Goal: Task Accomplishment & Management: Use online tool/utility

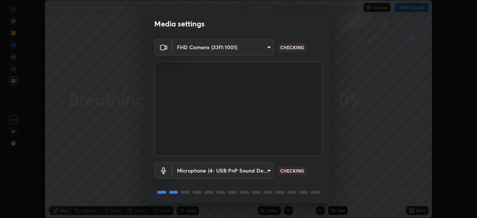
scroll to position [26, 0]
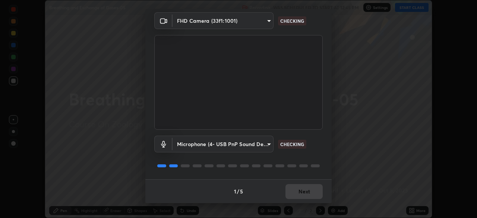
click at [305, 189] on div "1 / 5 Next" at bounding box center [238, 191] width 186 height 24
click at [305, 188] on div "1 / 5 Next" at bounding box center [238, 191] width 186 height 24
click at [304, 192] on div "1 / 5 Next" at bounding box center [238, 191] width 186 height 24
click at [303, 194] on div "1 / 5 Next" at bounding box center [238, 191] width 186 height 24
click at [303, 195] on div "1 / 5 Next" at bounding box center [238, 191] width 186 height 24
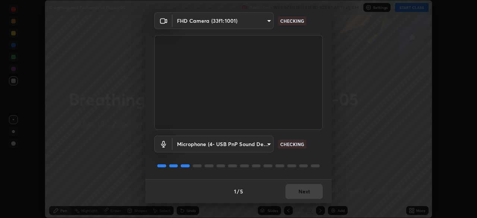
click at [304, 196] on div "1 / 5 Next" at bounding box center [238, 191] width 186 height 24
click at [303, 194] on div "1 / 5 Next" at bounding box center [238, 191] width 186 height 24
click at [304, 195] on div "1 / 5 Next" at bounding box center [238, 191] width 186 height 24
click at [301, 196] on div "1 / 5 Next" at bounding box center [238, 191] width 186 height 24
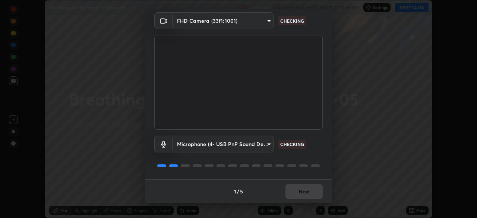
click at [302, 194] on div "1 / 5 Next" at bounding box center [238, 191] width 186 height 24
click at [301, 194] on div "1 / 5 Next" at bounding box center [238, 191] width 186 height 24
click at [299, 195] on button "Next" at bounding box center [303, 191] width 37 height 15
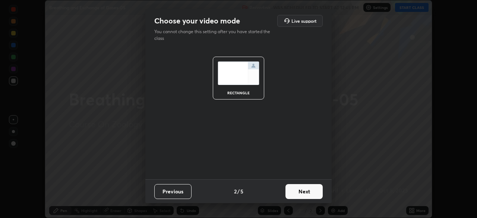
scroll to position [0, 0]
click at [298, 197] on button "Next" at bounding box center [303, 191] width 37 height 15
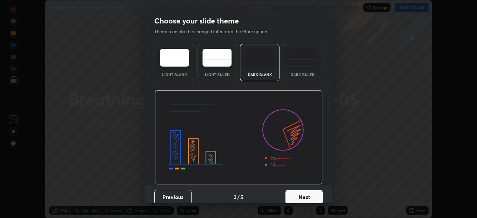
click at [300, 199] on button "Next" at bounding box center [303, 197] width 37 height 15
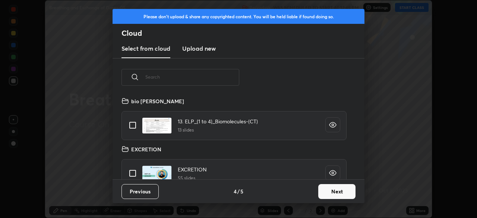
click at [330, 196] on button "Next" at bounding box center [336, 191] width 37 height 15
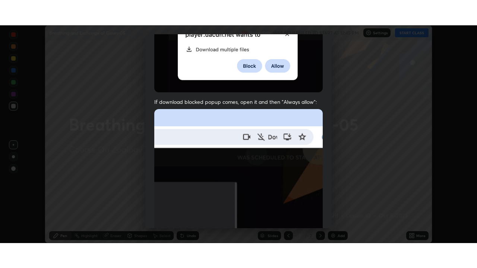
scroll to position [178, 0]
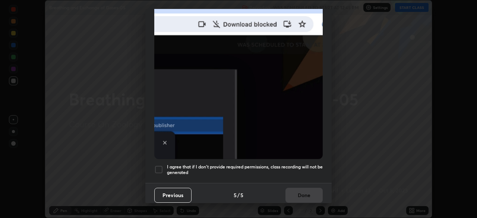
click at [296, 118] on img at bounding box center [238, 77] width 168 height 163
click at [295, 168] on h5 "I agree that if I don't provide required permissions, class recording will not …" at bounding box center [245, 170] width 156 height 12
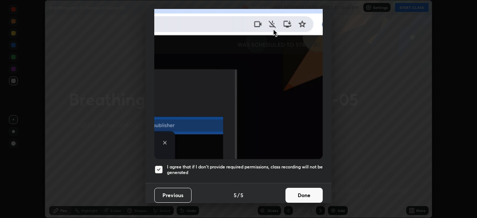
click at [299, 197] on button "Done" at bounding box center [303, 195] width 37 height 15
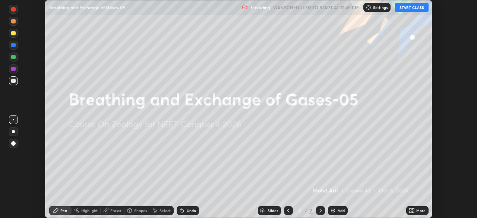
click at [419, 211] on div "More" at bounding box center [420, 211] width 9 height 4
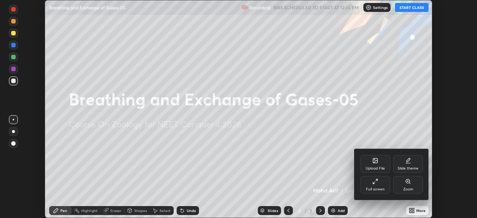
click at [384, 192] on div "Full screen" at bounding box center [375, 185] width 30 height 18
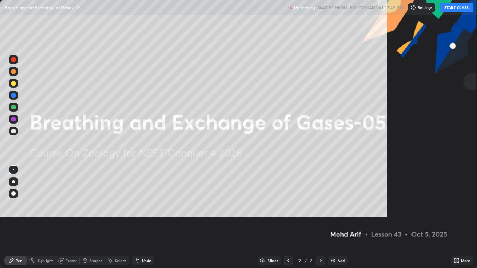
scroll to position [268, 477]
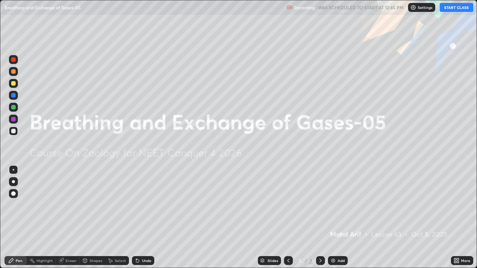
click at [455, 10] on button "START CLASS" at bounding box center [457, 7] width 34 height 9
click at [337, 218] on div "Add" at bounding box center [340, 261] width 7 height 4
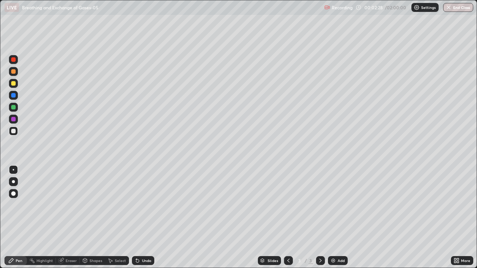
click at [15, 88] on div at bounding box center [13, 83] width 9 height 9
click at [13, 93] on div at bounding box center [13, 95] width 4 height 4
click at [16, 61] on div at bounding box center [13, 59] width 9 height 9
click at [14, 95] on div at bounding box center [13, 95] width 4 height 4
click at [15, 183] on div at bounding box center [13, 181] width 3 height 3
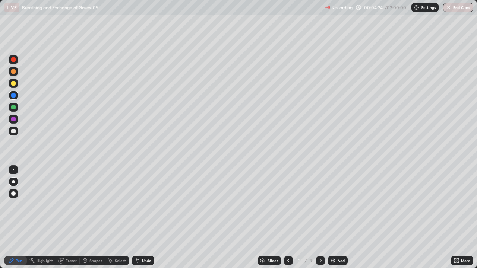
click at [16, 61] on div at bounding box center [13, 59] width 9 height 9
click at [14, 194] on div at bounding box center [13, 193] width 4 height 4
click at [152, 218] on div "Undo" at bounding box center [143, 260] width 22 height 9
click at [16, 133] on div at bounding box center [13, 131] width 9 height 9
click at [15, 97] on div at bounding box center [13, 95] width 4 height 4
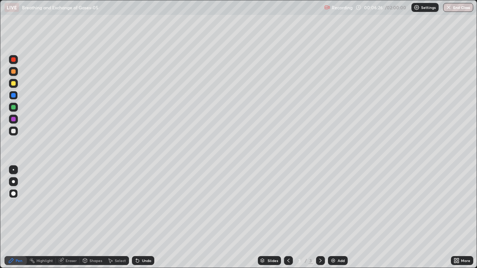
click at [17, 61] on div at bounding box center [13, 59] width 9 height 9
click at [14, 121] on div at bounding box center [13, 119] width 4 height 4
click at [13, 134] on div at bounding box center [13, 131] width 9 height 9
click at [14, 181] on div at bounding box center [13, 181] width 3 height 3
click at [16, 63] on div at bounding box center [13, 59] width 9 height 9
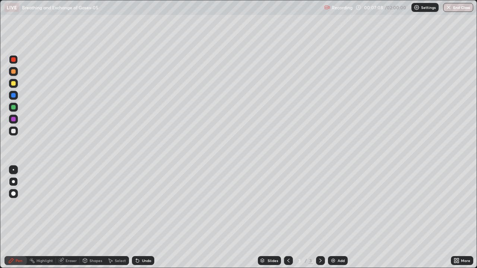
click at [13, 95] on div at bounding box center [13, 95] width 4 height 4
click at [338, 218] on div "Add" at bounding box center [340, 261] width 7 height 4
click at [15, 82] on div at bounding box center [13, 83] width 4 height 4
click at [15, 73] on div at bounding box center [13, 71] width 4 height 4
click at [143, 218] on div "Undo" at bounding box center [146, 261] width 9 height 4
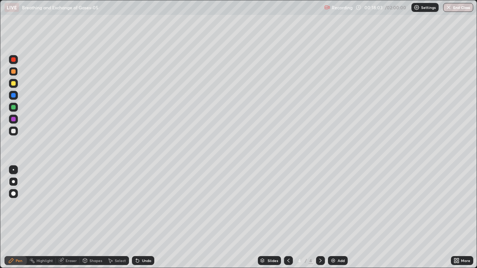
click at [144, 218] on div "Undo" at bounding box center [146, 261] width 9 height 4
click at [142, 218] on div "Undo" at bounding box center [146, 261] width 9 height 4
click at [136, 218] on icon at bounding box center [137, 261] width 3 height 3
click at [138, 218] on icon at bounding box center [137, 261] width 3 height 3
click at [136, 218] on icon at bounding box center [137, 261] width 3 height 3
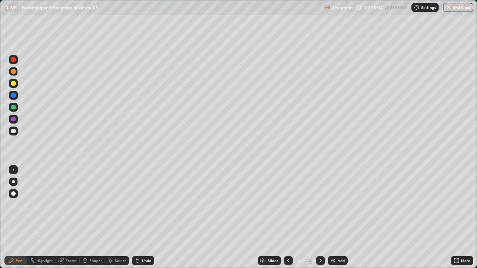
click at [136, 218] on icon at bounding box center [137, 261] width 3 height 3
click at [139, 218] on icon at bounding box center [137, 261] width 6 height 6
click at [137, 218] on icon at bounding box center [137, 261] width 3 height 3
click at [16, 84] on div at bounding box center [13, 83] width 9 height 9
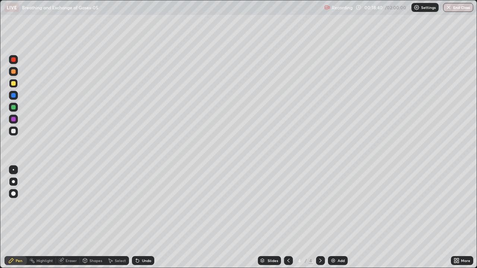
click at [14, 185] on div at bounding box center [13, 181] width 9 height 9
click at [13, 182] on div at bounding box center [13, 181] width 3 height 3
click at [14, 182] on div at bounding box center [13, 181] width 3 height 3
click at [145, 218] on div "Undo" at bounding box center [146, 261] width 9 height 4
click at [145, 218] on div "Undo" at bounding box center [143, 260] width 22 height 9
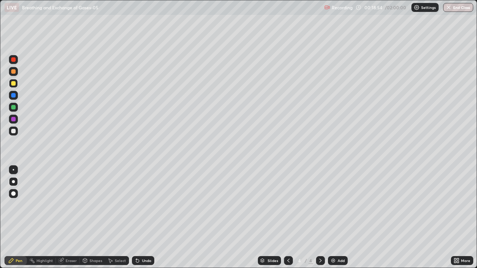
click at [145, 218] on div "Undo" at bounding box center [146, 261] width 9 height 4
click at [146, 218] on div "Undo" at bounding box center [146, 261] width 9 height 4
click at [144, 218] on div "Undo" at bounding box center [146, 261] width 9 height 4
click at [143, 218] on div "Undo" at bounding box center [146, 261] width 9 height 4
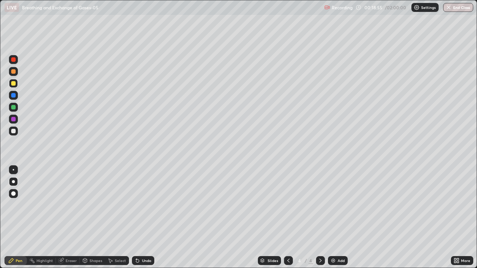
click at [143, 218] on div "Undo" at bounding box center [146, 261] width 9 height 4
click at [142, 218] on div "Undo" at bounding box center [146, 261] width 9 height 4
click at [14, 108] on div at bounding box center [13, 107] width 4 height 4
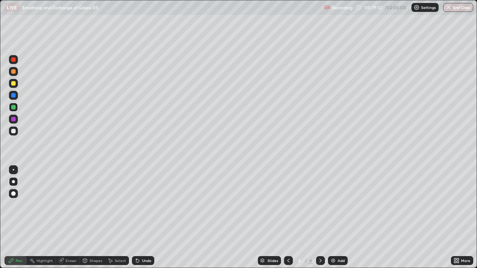
click at [14, 107] on div at bounding box center [13, 107] width 4 height 4
click at [13, 192] on div at bounding box center [13, 193] width 4 height 4
click at [13, 193] on div at bounding box center [13, 193] width 4 height 4
click at [16, 60] on div at bounding box center [13, 59] width 9 height 9
click at [146, 218] on div "Undo" at bounding box center [146, 261] width 9 height 4
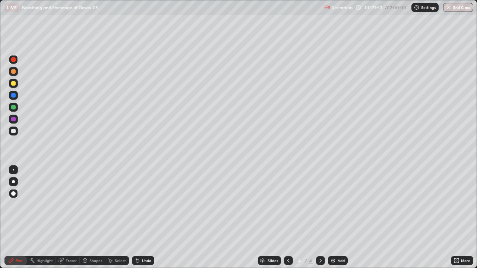
click at [145, 218] on div "Undo" at bounding box center [146, 261] width 9 height 4
click at [146, 218] on div "Undo" at bounding box center [146, 261] width 9 height 4
click at [146, 218] on div "Undo" at bounding box center [143, 260] width 22 height 9
click at [287, 218] on icon at bounding box center [288, 261] width 6 height 6
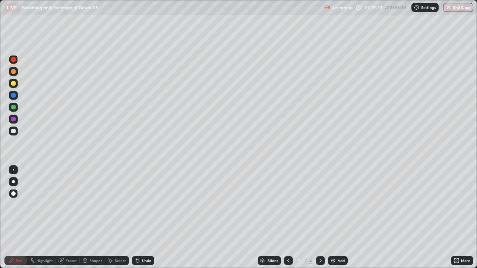
click at [320, 218] on icon at bounding box center [320, 261] width 6 height 6
click at [336, 218] on div "Add" at bounding box center [338, 260] width 20 height 9
click at [13, 182] on div at bounding box center [13, 181] width 3 height 3
click at [14, 83] on div at bounding box center [13, 83] width 4 height 4
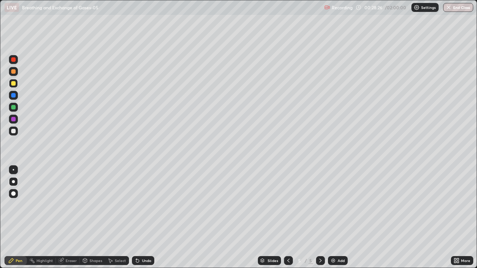
click at [15, 84] on div at bounding box center [13, 83] width 4 height 4
click at [13, 131] on div at bounding box center [13, 131] width 4 height 4
click at [13, 132] on div at bounding box center [13, 131] width 4 height 4
click at [14, 121] on div at bounding box center [13, 119] width 4 height 4
click at [13, 131] on div at bounding box center [13, 131] width 4 height 4
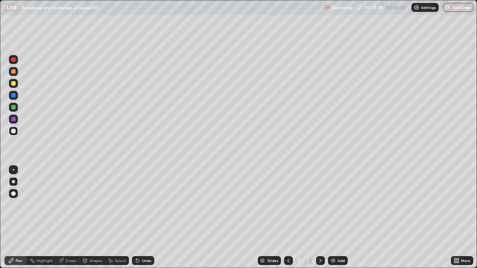
click at [146, 218] on div "Undo" at bounding box center [146, 261] width 9 height 4
click at [144, 218] on div "Undo" at bounding box center [146, 261] width 9 height 4
click at [145, 218] on div "Undo" at bounding box center [146, 261] width 9 height 4
click at [146, 218] on div "Undo" at bounding box center [146, 261] width 9 height 4
click at [336, 218] on div "Add" at bounding box center [338, 260] width 20 height 9
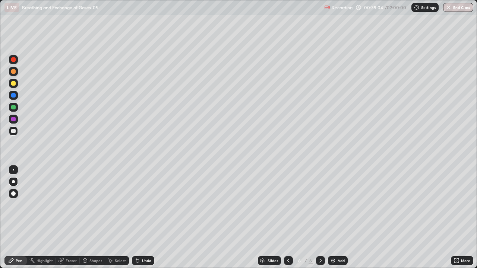
click at [13, 131] on div at bounding box center [13, 131] width 4 height 4
click at [15, 195] on div at bounding box center [13, 193] width 4 height 4
click at [15, 194] on div at bounding box center [13, 193] width 4 height 4
click at [17, 72] on div at bounding box center [13, 71] width 9 height 9
click at [16, 72] on div at bounding box center [13, 71] width 9 height 9
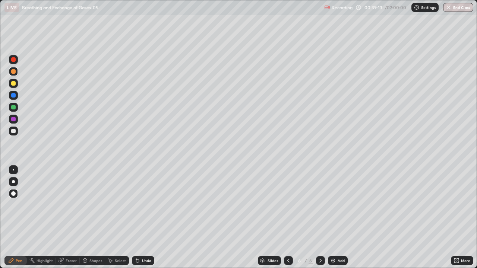
click at [16, 59] on div at bounding box center [13, 59] width 9 height 9
click at [15, 105] on div at bounding box center [13, 107] width 9 height 9
click at [14, 132] on div at bounding box center [13, 131] width 4 height 4
click at [13, 182] on div at bounding box center [13, 181] width 3 height 3
click at [13, 84] on div at bounding box center [13, 83] width 4 height 4
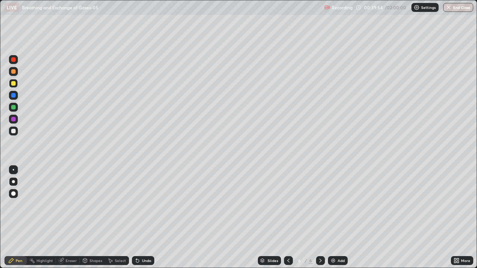
click at [13, 86] on div at bounding box center [13, 83] width 9 height 9
click at [13, 85] on div at bounding box center [13, 83] width 4 height 4
click at [14, 119] on div at bounding box center [13, 119] width 4 height 4
click at [17, 72] on div at bounding box center [13, 71] width 9 height 9
click at [14, 181] on div at bounding box center [13, 181] width 3 height 3
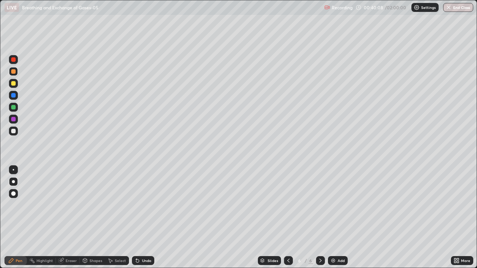
click at [13, 195] on div at bounding box center [13, 193] width 4 height 4
click at [14, 121] on div at bounding box center [13, 119] width 4 height 4
click at [13, 182] on div at bounding box center [13, 181] width 3 height 3
click at [18, 132] on div at bounding box center [13, 131] width 9 height 9
click at [151, 218] on div "Undo" at bounding box center [143, 260] width 22 height 9
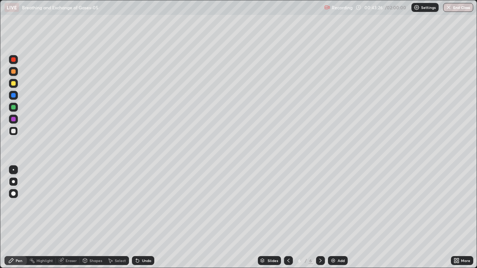
click at [149, 218] on div "Undo" at bounding box center [146, 261] width 9 height 4
click at [339, 218] on div "Add" at bounding box center [340, 261] width 7 height 4
click at [15, 84] on div at bounding box center [13, 83] width 4 height 4
click at [13, 84] on div at bounding box center [13, 83] width 4 height 4
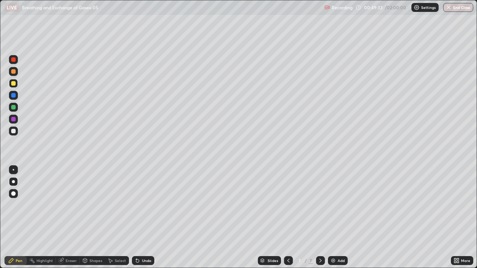
click at [15, 82] on div at bounding box center [13, 83] width 4 height 4
click at [14, 99] on div at bounding box center [13, 95] width 9 height 9
click at [14, 96] on div at bounding box center [13, 95] width 4 height 4
click at [14, 107] on div at bounding box center [13, 107] width 4 height 4
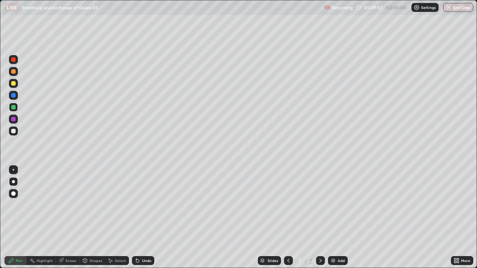
click at [13, 84] on div at bounding box center [13, 83] width 4 height 4
click at [17, 61] on div at bounding box center [13, 59] width 9 height 9
click at [13, 131] on div at bounding box center [13, 131] width 4 height 4
click at [147, 218] on div "Undo" at bounding box center [146, 261] width 9 height 4
click at [146, 218] on div "Undo" at bounding box center [146, 261] width 9 height 4
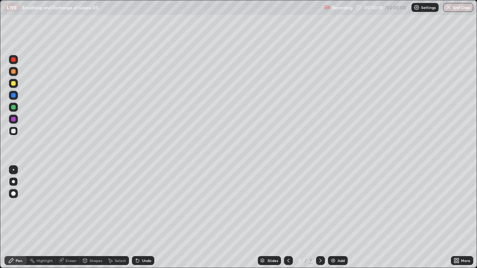
click at [146, 218] on div "Undo" at bounding box center [146, 261] width 9 height 4
click at [143, 218] on div "Undo" at bounding box center [146, 261] width 9 height 4
click at [16, 84] on div at bounding box center [13, 83] width 9 height 9
click at [13, 119] on div at bounding box center [13, 119] width 4 height 4
click at [145, 218] on div "Undo" at bounding box center [146, 261] width 9 height 4
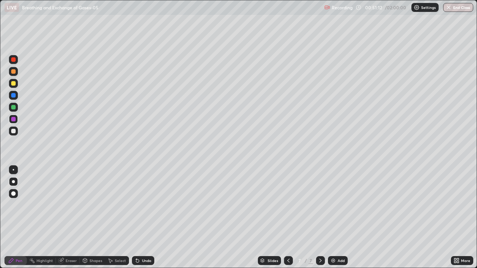
click at [145, 218] on div "Undo" at bounding box center [146, 261] width 9 height 4
click at [149, 218] on div "Undo" at bounding box center [146, 261] width 9 height 4
click at [13, 134] on div at bounding box center [13, 131] width 9 height 9
click at [14, 194] on div at bounding box center [13, 193] width 4 height 4
click at [13, 182] on div at bounding box center [13, 181] width 3 height 3
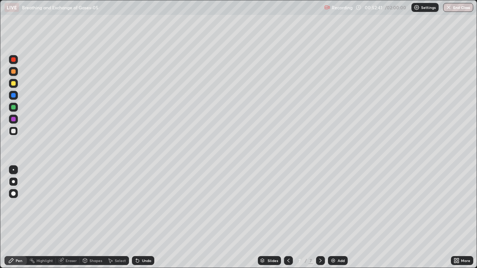
click at [14, 131] on div at bounding box center [13, 131] width 4 height 4
click at [15, 85] on div at bounding box center [13, 83] width 4 height 4
click at [13, 119] on div at bounding box center [13, 119] width 4 height 4
click at [14, 83] on div at bounding box center [13, 83] width 4 height 4
click at [15, 121] on div at bounding box center [13, 119] width 9 height 9
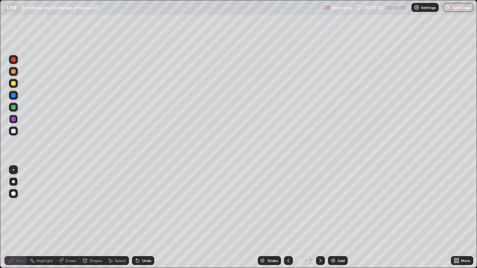
click at [16, 88] on div at bounding box center [13, 83] width 9 height 12
click at [13, 108] on div at bounding box center [13, 107] width 4 height 4
click at [14, 120] on div at bounding box center [13, 119] width 4 height 4
click at [15, 97] on div at bounding box center [13, 95] width 9 height 9
click at [17, 63] on div at bounding box center [13, 59] width 9 height 9
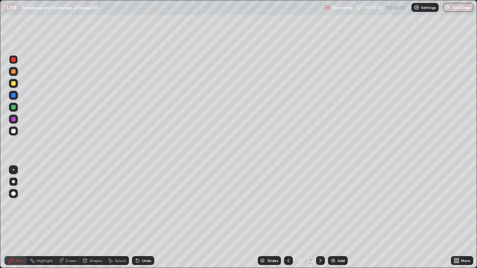
click at [146, 218] on div "Undo" at bounding box center [146, 261] width 9 height 4
click at [340, 218] on div "Add" at bounding box center [338, 260] width 20 height 9
click at [13, 182] on div at bounding box center [13, 181] width 3 height 3
click at [12, 195] on div at bounding box center [13, 193] width 4 height 4
click at [12, 194] on div at bounding box center [13, 193] width 4 height 4
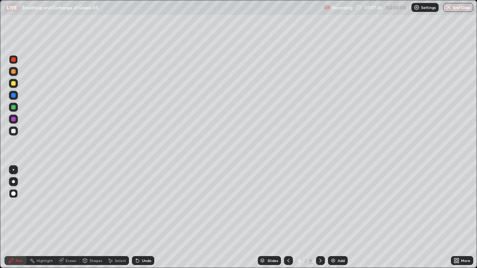
click at [12, 85] on div at bounding box center [13, 83] width 4 height 4
click at [14, 84] on div at bounding box center [13, 83] width 4 height 4
click at [17, 63] on div at bounding box center [13, 59] width 9 height 9
click at [14, 60] on div at bounding box center [13, 59] width 4 height 4
click at [13, 131] on div at bounding box center [13, 131] width 4 height 4
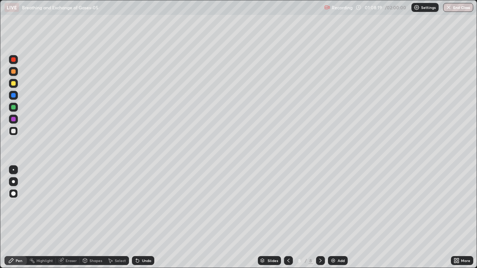
click at [16, 60] on div at bounding box center [13, 59] width 9 height 9
click at [13, 182] on div at bounding box center [13, 181] width 3 height 3
click at [15, 195] on div at bounding box center [13, 193] width 4 height 4
click at [14, 96] on div at bounding box center [13, 95] width 4 height 4
click at [40, 218] on div "Highlight" at bounding box center [45, 261] width 16 height 4
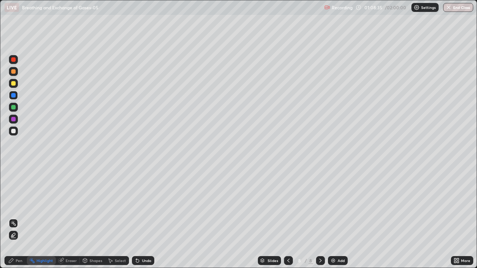
click at [13, 218] on icon at bounding box center [13, 235] width 6 height 6
click at [15, 107] on div at bounding box center [13, 107] width 4 height 4
click at [14, 98] on div at bounding box center [13, 95] width 9 height 9
click at [13, 131] on div at bounding box center [13, 131] width 4 height 4
click at [20, 218] on div "Pen" at bounding box center [19, 261] width 7 height 4
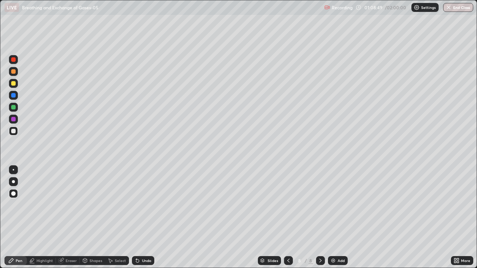
click at [15, 95] on div at bounding box center [13, 95] width 4 height 4
click at [17, 61] on div at bounding box center [13, 59] width 9 height 9
click at [147, 218] on div "Undo" at bounding box center [146, 261] width 9 height 4
click at [149, 218] on div "Undo" at bounding box center [146, 261] width 9 height 4
click at [146, 218] on div "Undo" at bounding box center [146, 261] width 9 height 4
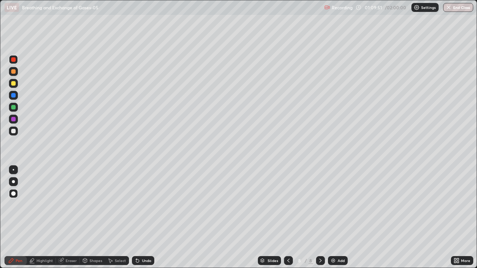
click at [142, 218] on div "Undo" at bounding box center [146, 261] width 9 height 4
click at [72, 218] on div "Eraser" at bounding box center [71, 261] width 11 height 4
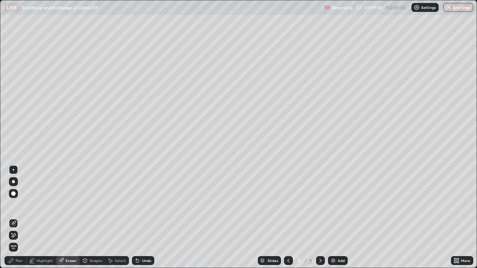
click at [20, 218] on div "Pen" at bounding box center [19, 261] width 7 height 4
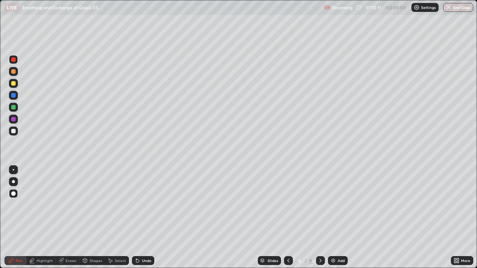
click at [13, 99] on div at bounding box center [13, 95] width 9 height 9
click at [13, 96] on div at bounding box center [13, 95] width 4 height 4
click at [12, 85] on div at bounding box center [13, 83] width 4 height 4
click at [15, 96] on div at bounding box center [13, 95] width 4 height 4
click at [14, 120] on div at bounding box center [13, 119] width 4 height 4
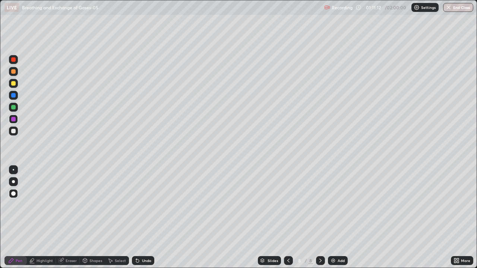
click at [16, 61] on div at bounding box center [13, 59] width 9 height 9
click at [15, 109] on div at bounding box center [13, 107] width 4 height 4
click at [16, 118] on div at bounding box center [13, 119] width 9 height 9
click at [17, 119] on div at bounding box center [13, 119] width 9 height 9
click at [70, 218] on div "Eraser" at bounding box center [71, 261] width 11 height 4
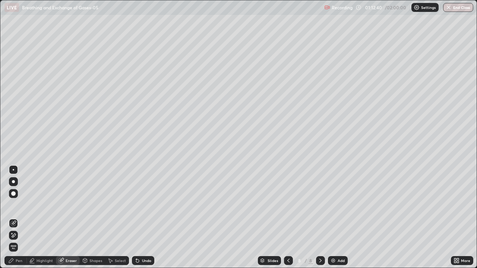
click at [21, 218] on div "Pen" at bounding box center [19, 261] width 7 height 4
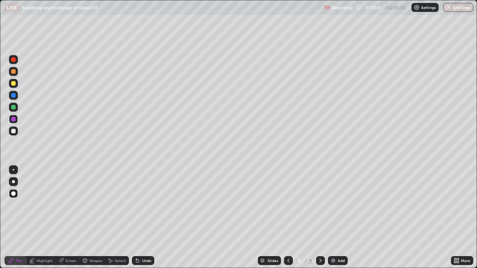
click at [14, 96] on div at bounding box center [13, 95] width 4 height 4
click at [14, 108] on div at bounding box center [13, 107] width 4 height 4
click at [14, 181] on div at bounding box center [13, 181] width 3 height 3
click at [12, 131] on div at bounding box center [13, 131] width 4 height 4
click at [13, 96] on div at bounding box center [13, 95] width 4 height 4
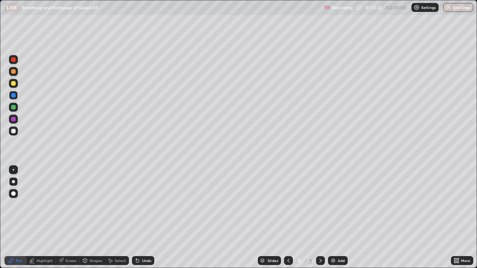
click at [147, 218] on div "Undo" at bounding box center [146, 261] width 9 height 4
click at [14, 109] on div at bounding box center [13, 107] width 4 height 4
click at [13, 84] on div at bounding box center [13, 83] width 4 height 4
click at [14, 72] on div at bounding box center [13, 71] width 4 height 4
click at [14, 131] on div at bounding box center [13, 131] width 4 height 4
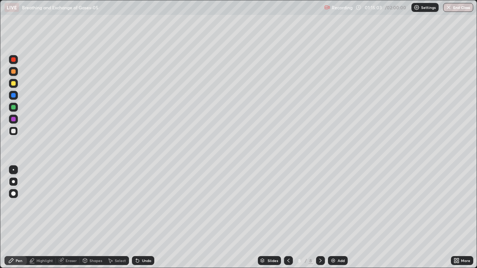
click at [13, 83] on div at bounding box center [13, 83] width 4 height 4
click at [13, 131] on div at bounding box center [13, 131] width 4 height 4
click at [14, 83] on div at bounding box center [13, 83] width 4 height 4
click at [16, 60] on div at bounding box center [13, 59] width 9 height 9
click at [15, 132] on div at bounding box center [13, 131] width 4 height 4
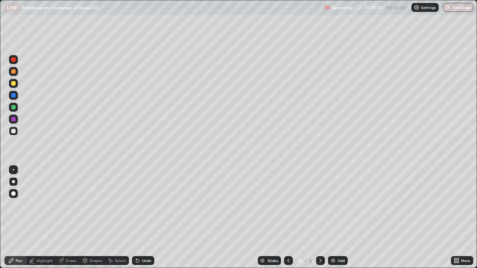
click at [17, 110] on div at bounding box center [13, 107] width 9 height 9
click at [15, 120] on div at bounding box center [13, 119] width 4 height 4
click at [15, 83] on div at bounding box center [13, 83] width 4 height 4
click at [145, 218] on div "Undo" at bounding box center [143, 260] width 22 height 9
click at [144, 218] on div "Undo" at bounding box center [146, 261] width 9 height 4
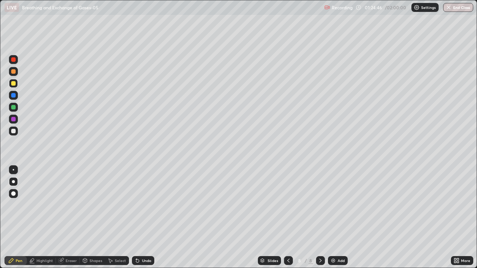
click at [143, 218] on div "Undo" at bounding box center [146, 261] width 9 height 4
click at [336, 218] on div "Add" at bounding box center [338, 260] width 20 height 9
click at [13, 130] on div at bounding box center [13, 131] width 4 height 4
click at [12, 95] on div at bounding box center [13, 95] width 4 height 4
click at [16, 60] on div at bounding box center [13, 59] width 9 height 9
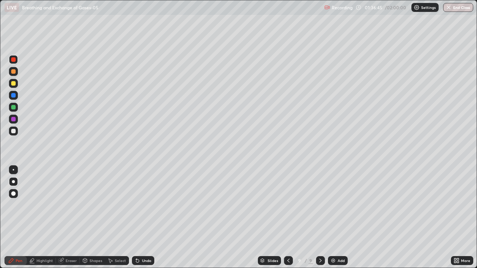
click at [13, 131] on div at bounding box center [13, 131] width 4 height 4
click at [144, 218] on div "Undo" at bounding box center [146, 261] width 9 height 4
click at [145, 218] on div "Undo" at bounding box center [146, 261] width 9 height 4
click at [146, 218] on div "Undo" at bounding box center [146, 261] width 9 height 4
click at [147, 218] on div "Undo" at bounding box center [146, 261] width 9 height 4
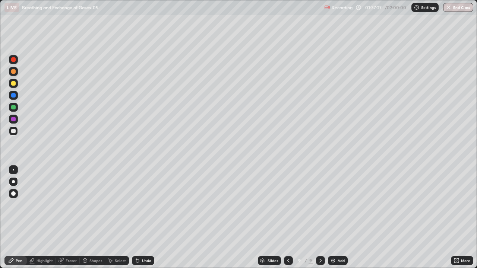
click at [148, 218] on div "Undo" at bounding box center [146, 261] width 9 height 4
click at [149, 218] on div "Undo" at bounding box center [146, 261] width 9 height 4
click at [150, 218] on div "Undo" at bounding box center [146, 261] width 9 height 4
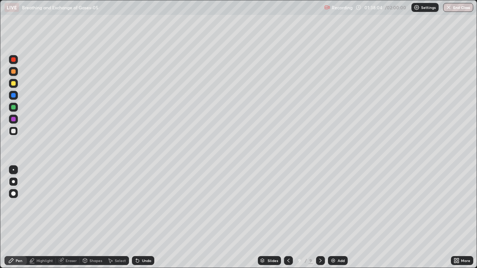
click at [13, 85] on div at bounding box center [13, 83] width 4 height 4
click at [460, 10] on button "End Class" at bounding box center [458, 7] width 30 height 9
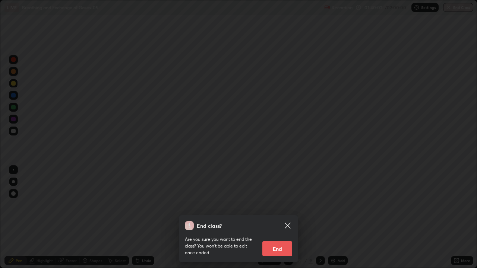
click at [281, 218] on button "End" at bounding box center [277, 248] width 30 height 15
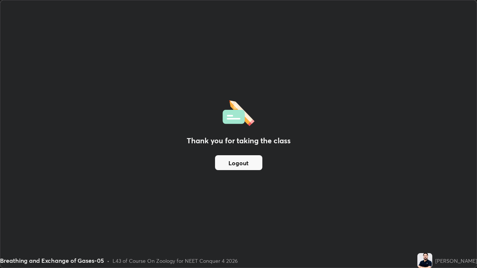
click at [249, 165] on button "Logout" at bounding box center [238, 162] width 47 height 15
